Goal: Use online tool/utility

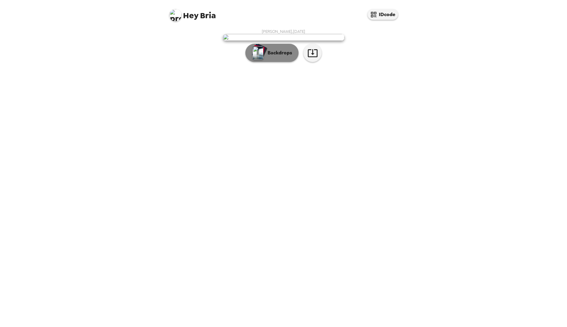
click at [287, 57] on p "Backdrops" at bounding box center [278, 52] width 28 height 7
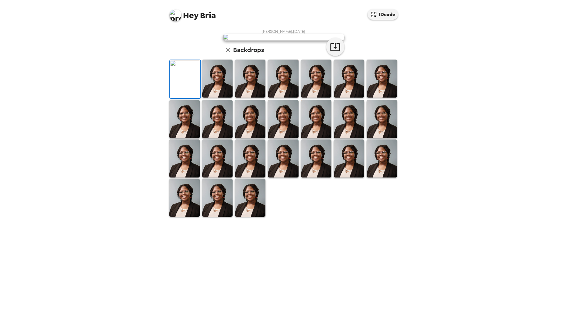
scroll to position [42, 0]
click at [254, 217] on img at bounding box center [250, 198] width 30 height 38
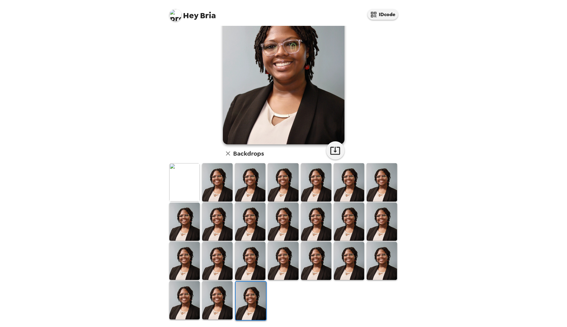
click at [191, 177] on img at bounding box center [184, 182] width 30 height 38
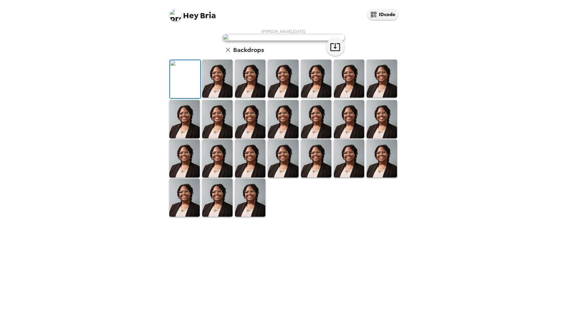
click at [211, 178] on img at bounding box center [217, 159] width 30 height 38
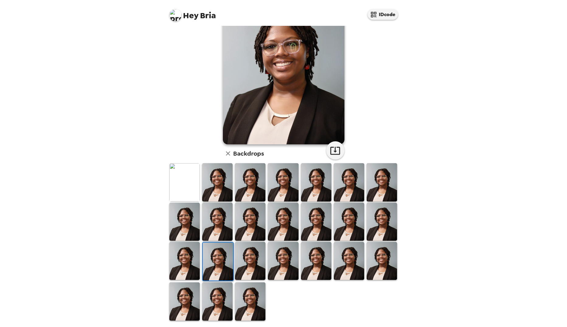
click at [182, 183] on img at bounding box center [184, 182] width 30 height 38
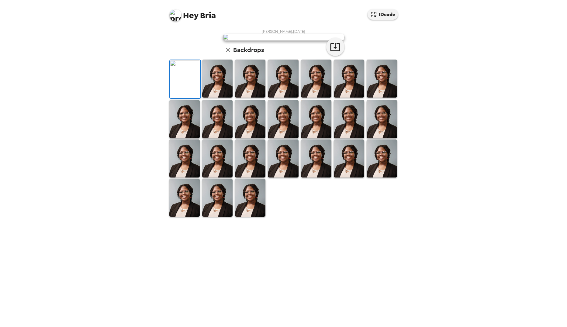
scroll to position [0, 0]
click at [235, 55] on h6 "Backdrops" at bounding box center [248, 50] width 31 height 10
click at [226, 52] on icon "button" at bounding box center [228, 50] width 4 height 4
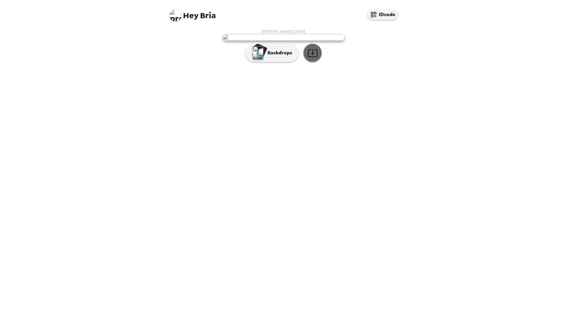
click at [318, 58] on icon "button" at bounding box center [312, 53] width 11 height 11
